Goal: Communication & Community: Participate in discussion

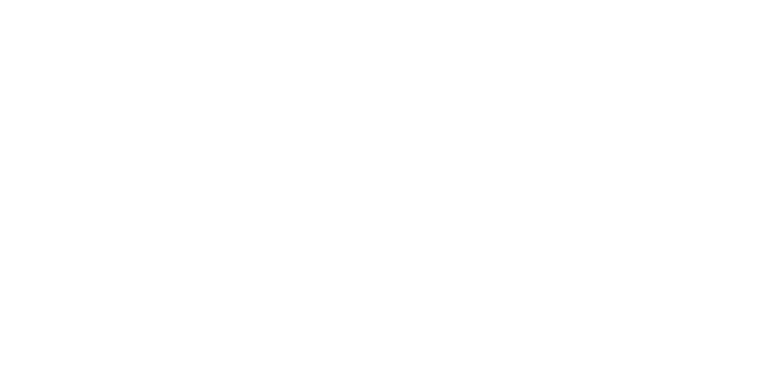
scroll to position [368, 0]
click at [74, 102] on icon at bounding box center [67, 106] width 14 height 11
click at [113, 169] on div "Tracking" at bounding box center [95, 167] width 33 height 11
click at [161, 113] on button "Collaborate" at bounding box center [104, 106] width 116 height 30
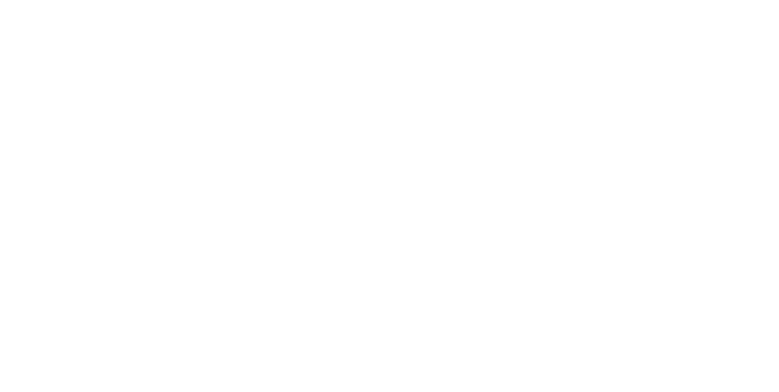
click at [548, 364] on div at bounding box center [391, 358] width 312 height 13
click at [734, 391] on div "L. 68cm W. 38cm H. Aa @ ☺ Send" at bounding box center [457, 358] width 554 height 68
click at [548, 364] on div "L. 68cm W. 38cm H." at bounding box center [391, 358] width 312 height 13
click at [548, 367] on div "L. 68cm W. 38cm H." at bounding box center [391, 358] width 313 height 18
click at [548, 364] on div "L. 68cm W. 38cm H." at bounding box center [391, 358] width 312 height 13
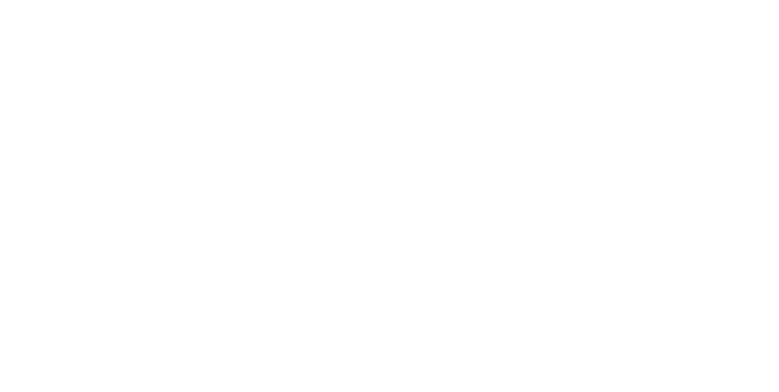
click at [685, 367] on button "Send" at bounding box center [660, 358] width 48 height 18
click at [734, 391] on div "Add a message... Aa @ ☺ Send" at bounding box center [457, 358] width 554 height 68
click at [548, 364] on div at bounding box center [391, 358] width 312 height 13
click at [685, 367] on button "Send" at bounding box center [660, 358] width 48 height 18
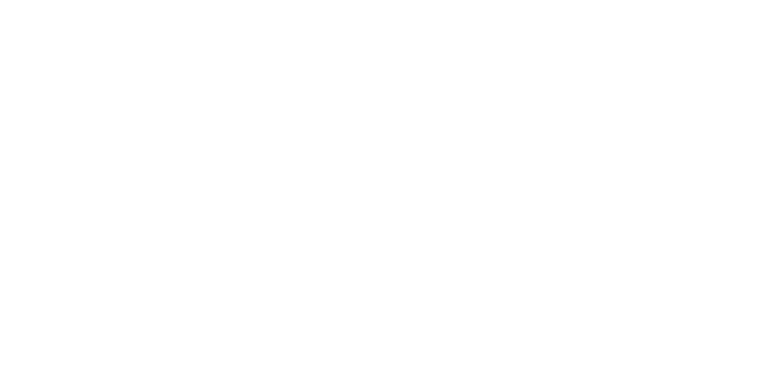
scroll to position [0, 0]
click at [651, 65] on button "Close" at bounding box center [629, 67] width 44 height 19
